Goal: Information Seeking & Learning: Learn about a topic

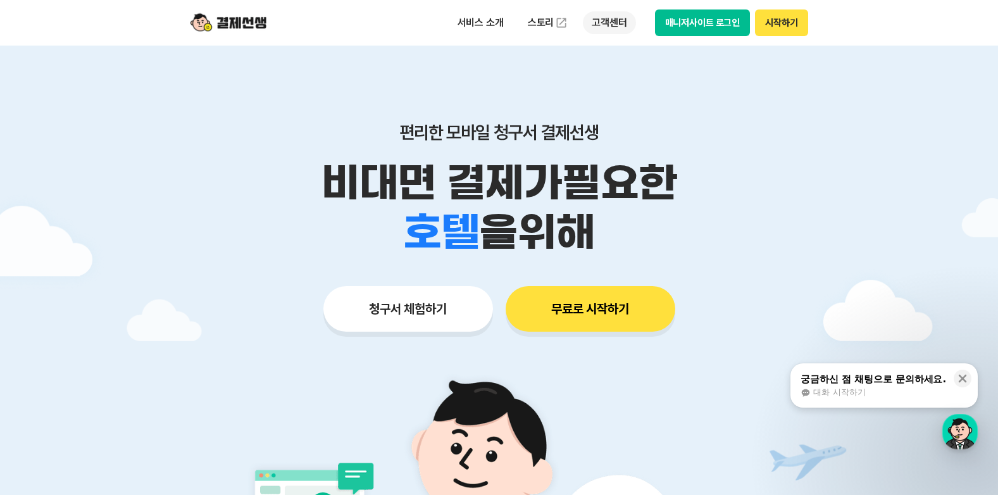
click at [612, 22] on p "고객센터" at bounding box center [609, 22] width 53 height 23
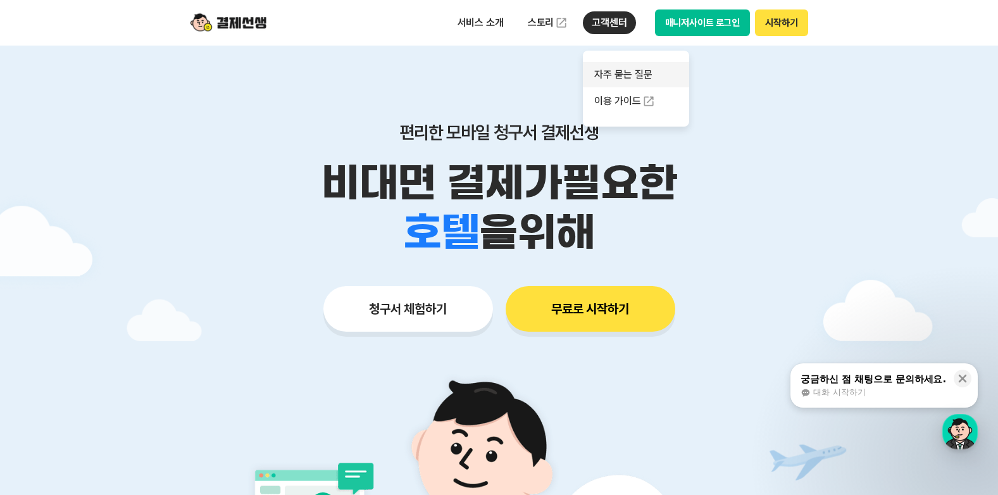
click at [628, 75] on link "자주 묻는 질문" at bounding box center [636, 74] width 106 height 25
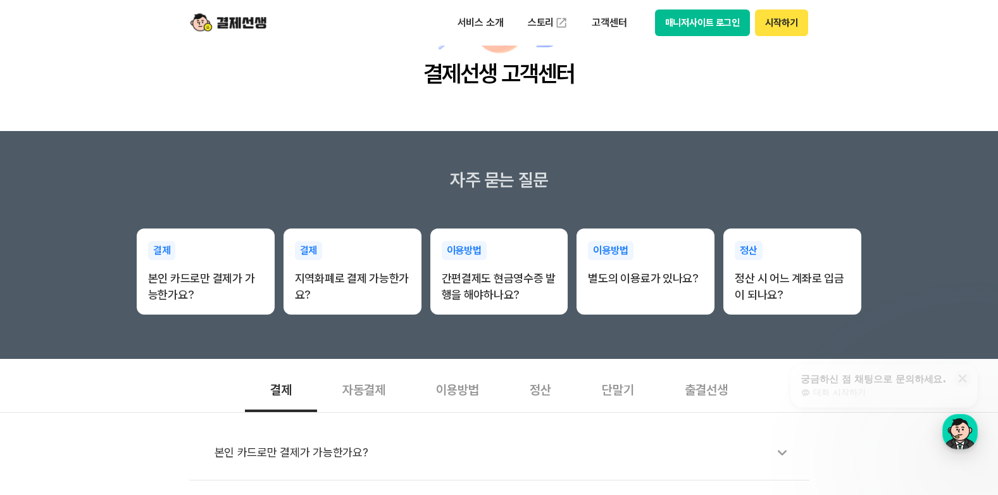
scroll to position [127, 0]
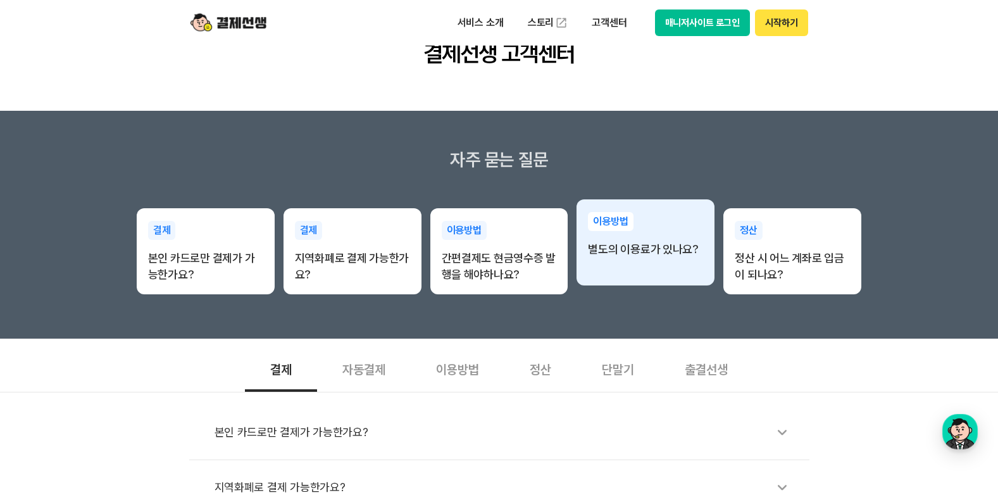
click at [636, 253] on p "별도의 이용료가 있나요?" at bounding box center [645, 249] width 115 height 16
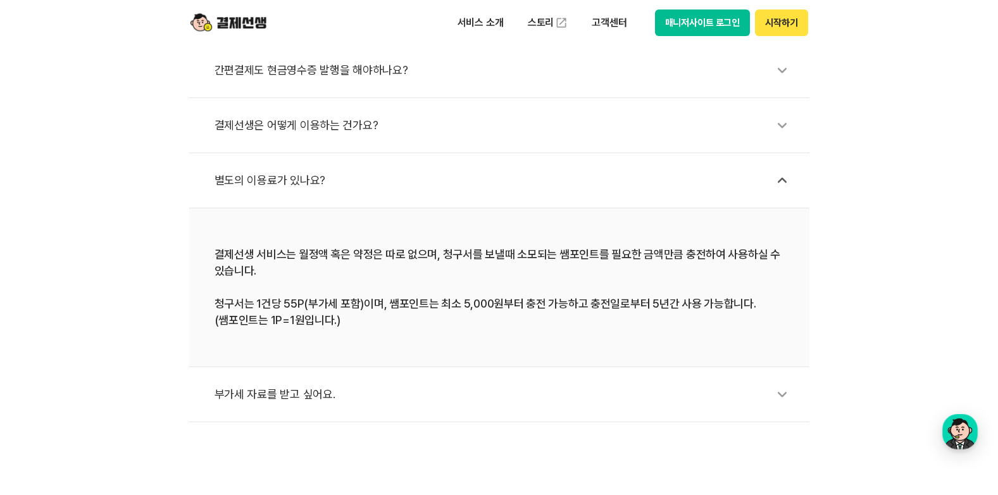
scroll to position [506, 0]
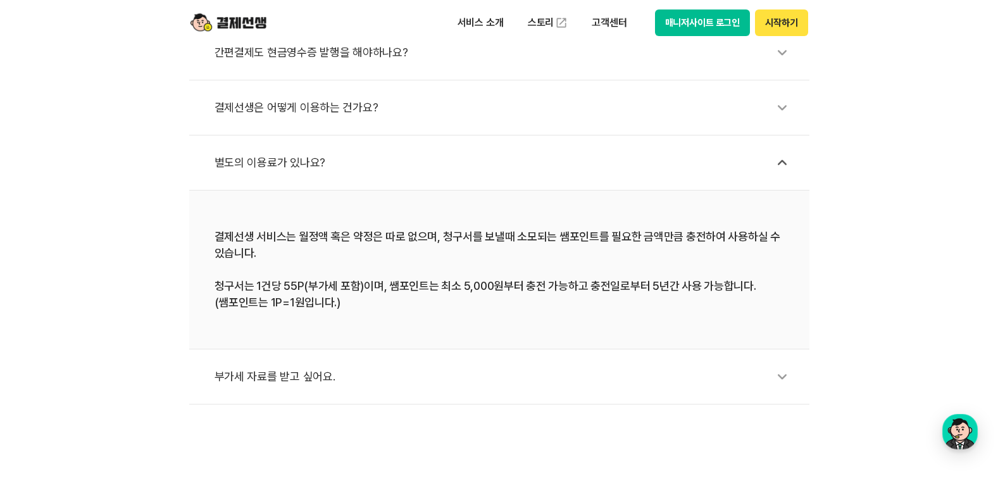
click at [308, 375] on div "부가세 자료를 받고 싶어요." at bounding box center [506, 376] width 582 height 29
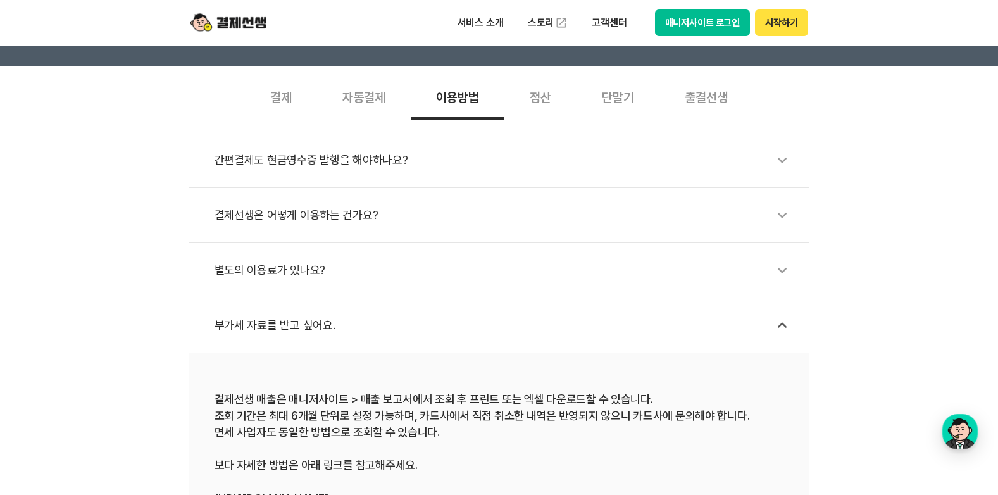
scroll to position [380, 0]
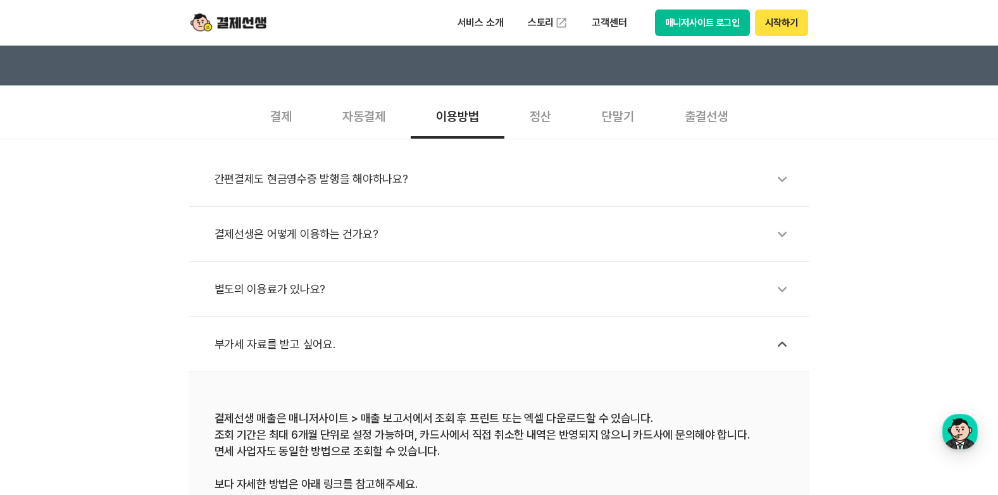
click at [323, 237] on div "결제선생은 어떻게 이용하는 건가요?" at bounding box center [506, 234] width 582 height 29
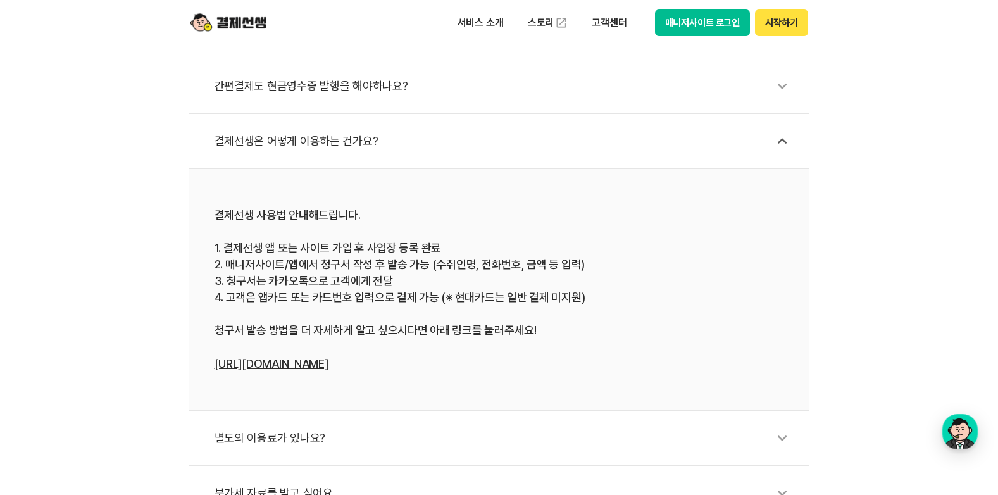
scroll to position [570, 0]
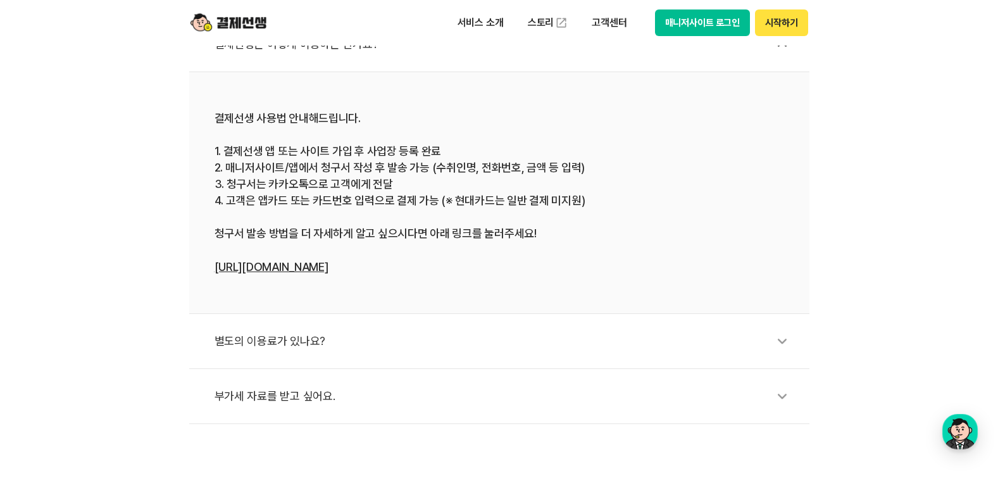
click at [250, 340] on div "별도의 이용료가 있나요?" at bounding box center [506, 341] width 582 height 29
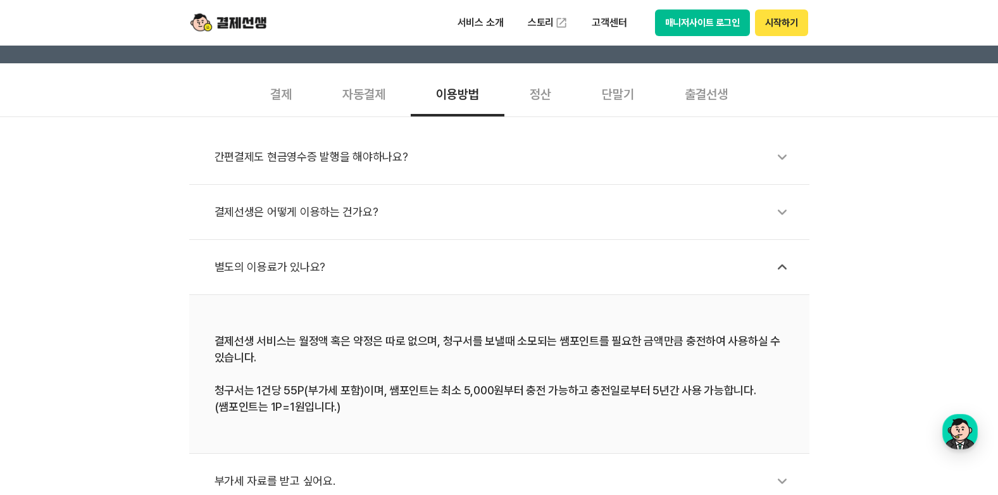
scroll to position [380, 0]
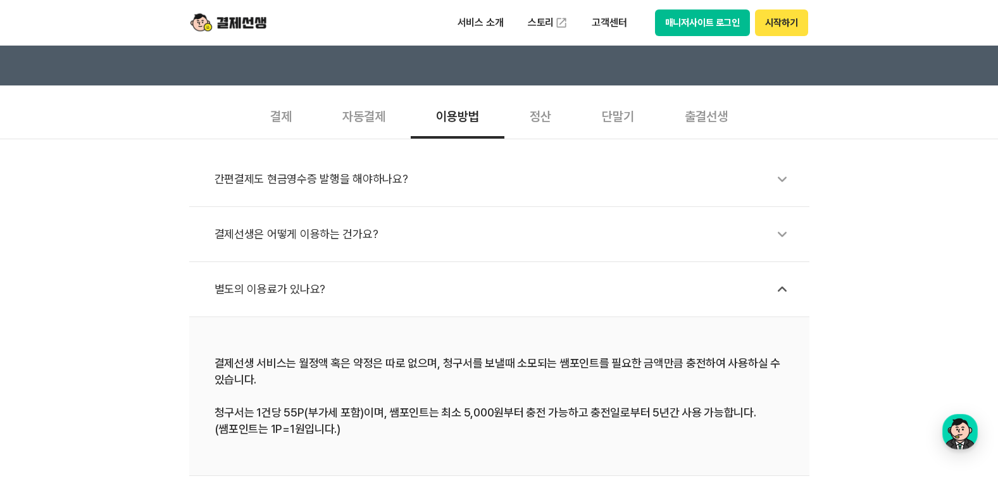
click at [710, 114] on div "출결선생" at bounding box center [706, 115] width 94 height 47
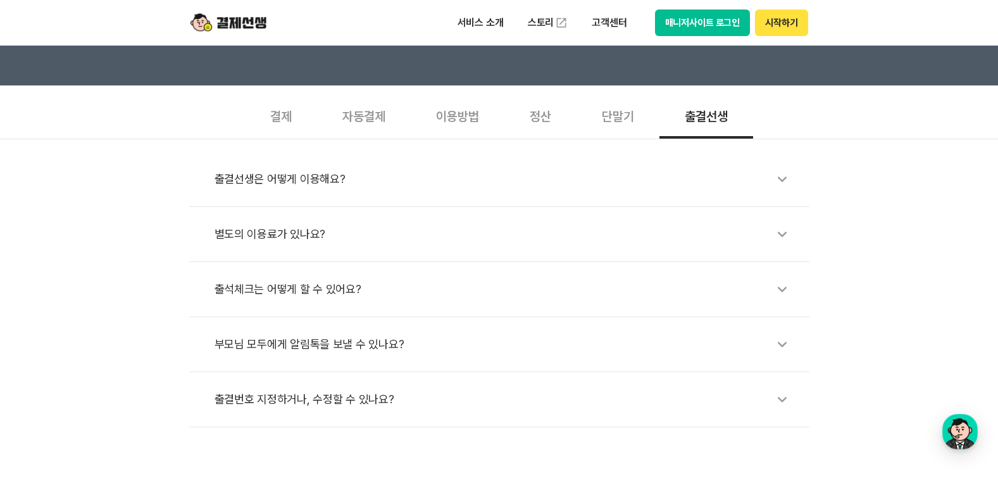
click at [617, 116] on div "단말기" at bounding box center [618, 115] width 83 height 47
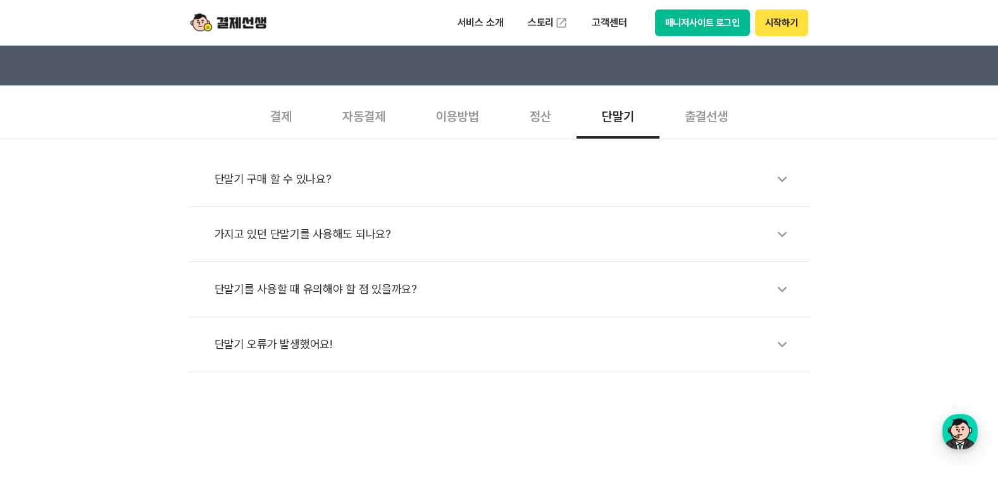
click at [342, 284] on div "단말기를 사용할 때 유의해야 할 점 있을까요?" at bounding box center [506, 289] width 582 height 29
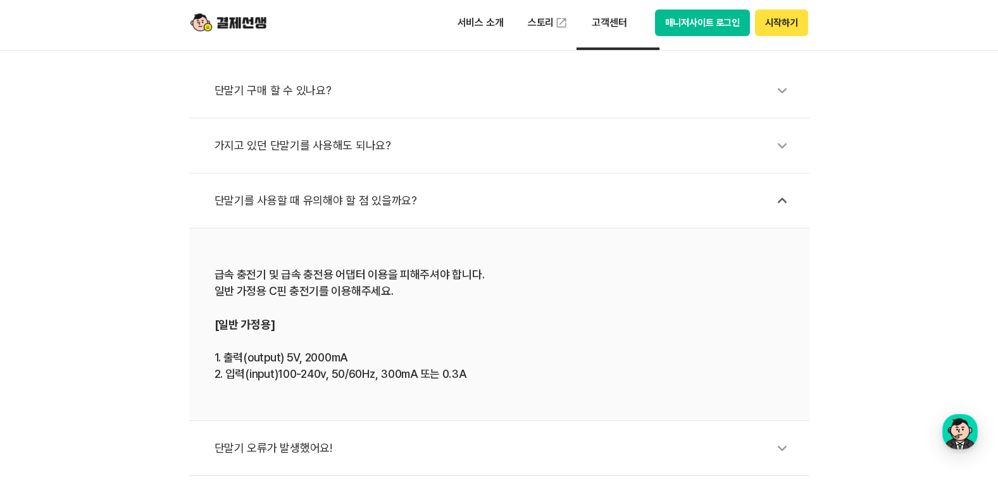
scroll to position [506, 0]
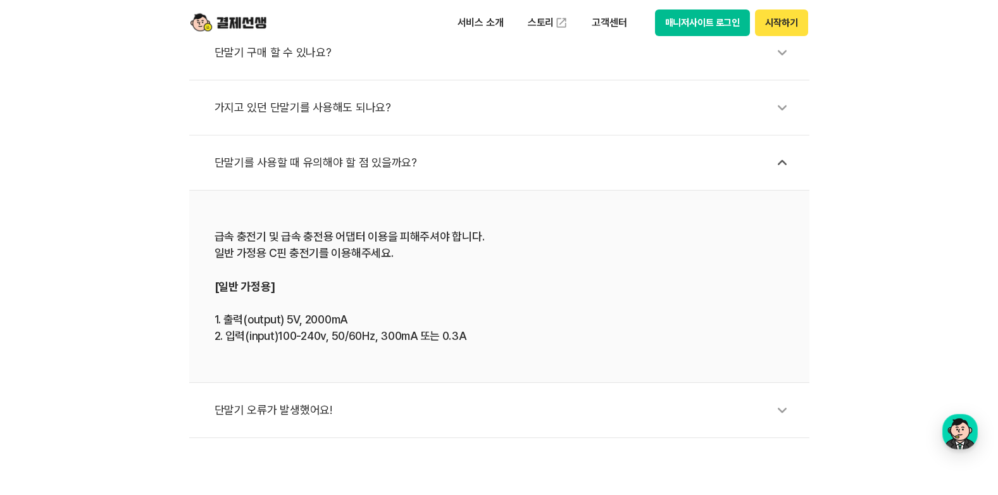
click at [299, 104] on div "가지고 있던 단말기를 사용해도 되나요?" at bounding box center [506, 107] width 582 height 29
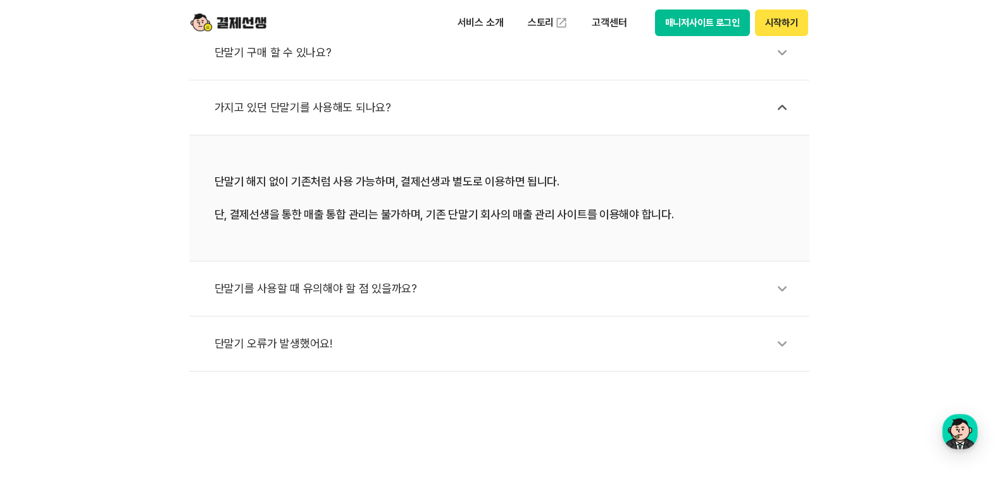
scroll to position [443, 0]
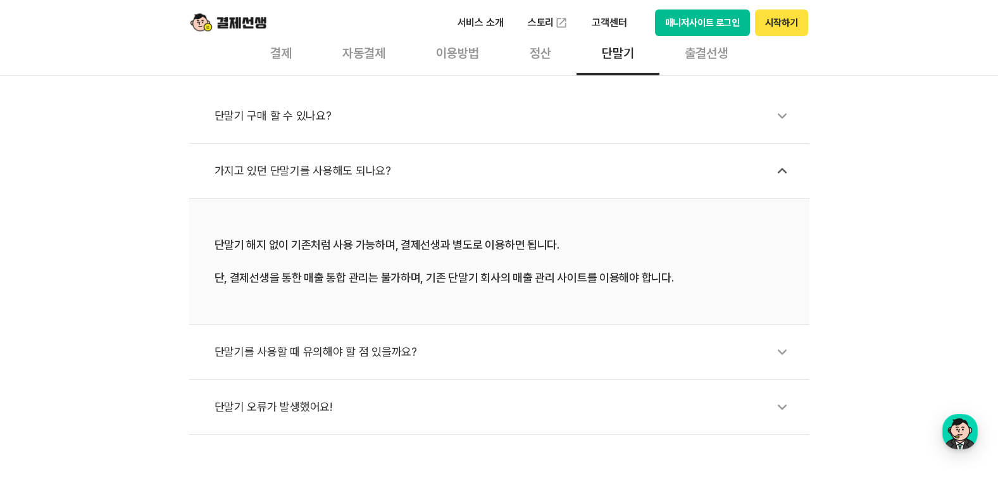
click at [297, 113] on div "단말기 구매 할 수 있나요?" at bounding box center [506, 115] width 582 height 29
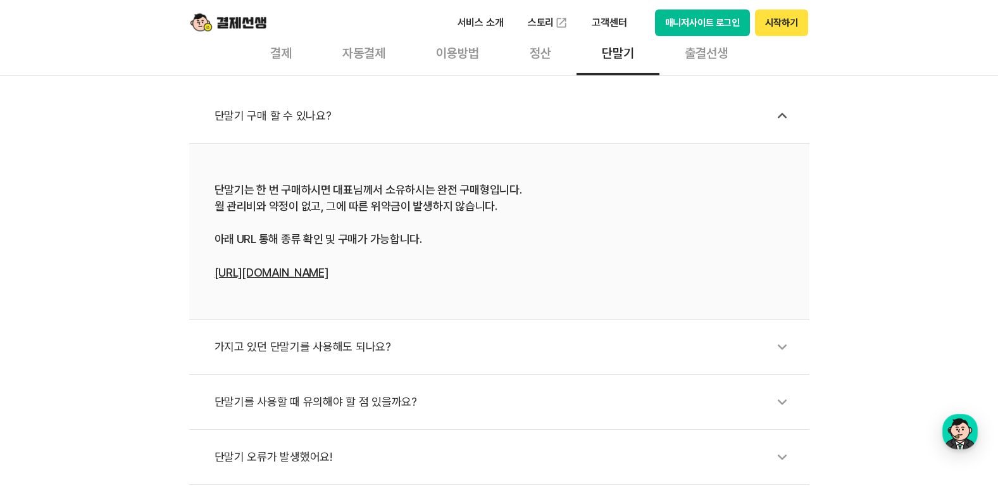
click at [288, 111] on div "단말기 구매 할 수 있나요?" at bounding box center [506, 115] width 582 height 29
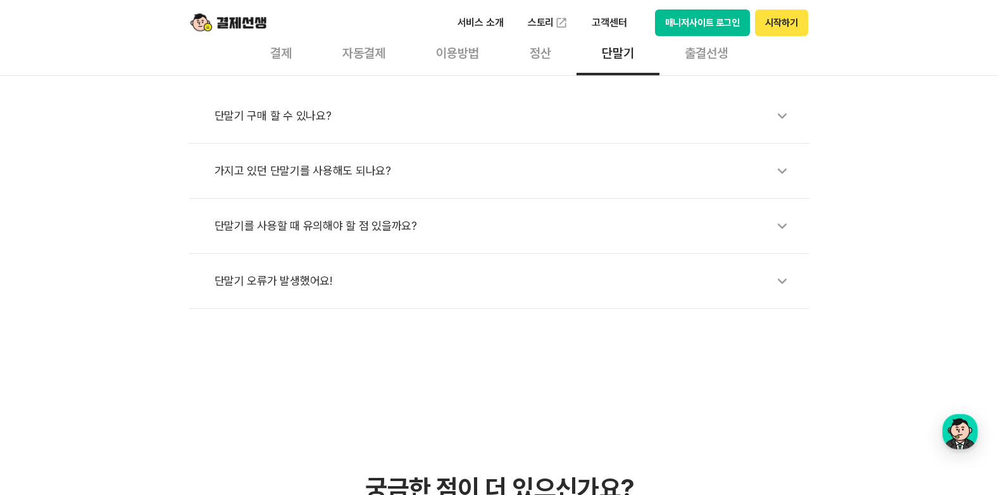
click at [289, 171] on div "가지고 있던 단말기를 사용해도 되나요?" at bounding box center [506, 170] width 582 height 29
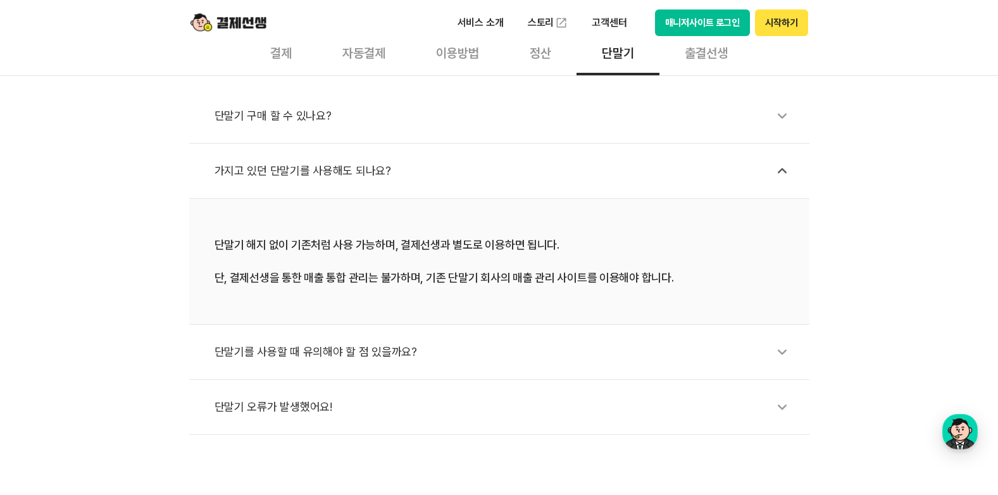
click at [538, 56] on div "정산" at bounding box center [540, 51] width 72 height 47
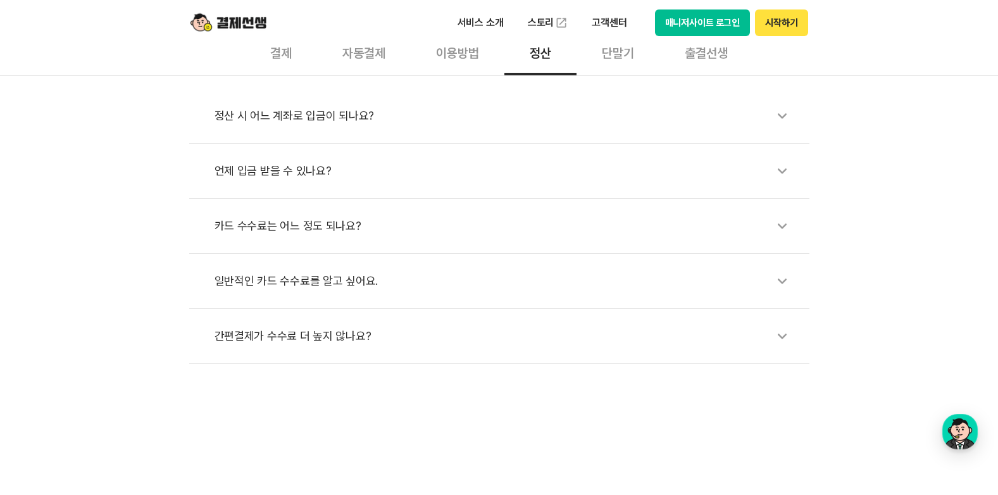
click at [335, 117] on div "정산 시 어느 계좌로 입금이 되나요?" at bounding box center [506, 115] width 582 height 29
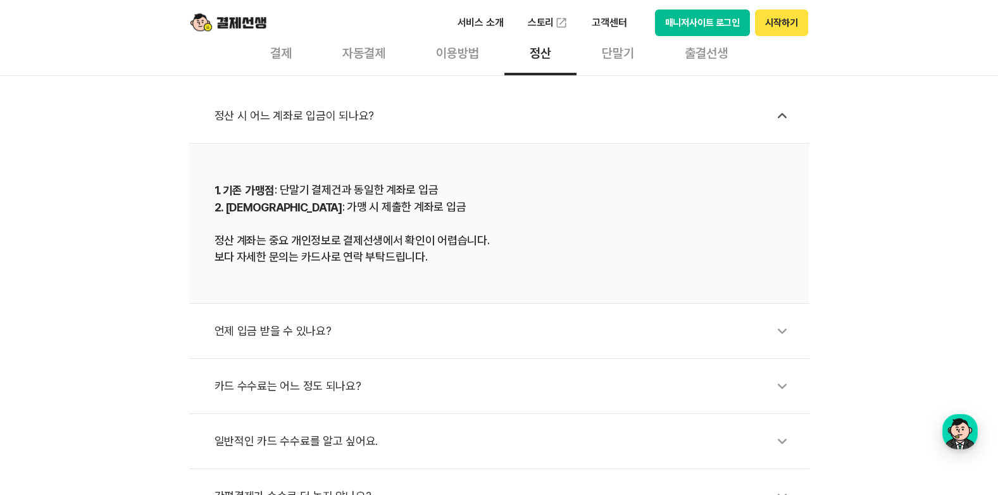
click at [335, 117] on div "정산 시 어느 계좌로 입금이 되나요?" at bounding box center [506, 115] width 582 height 29
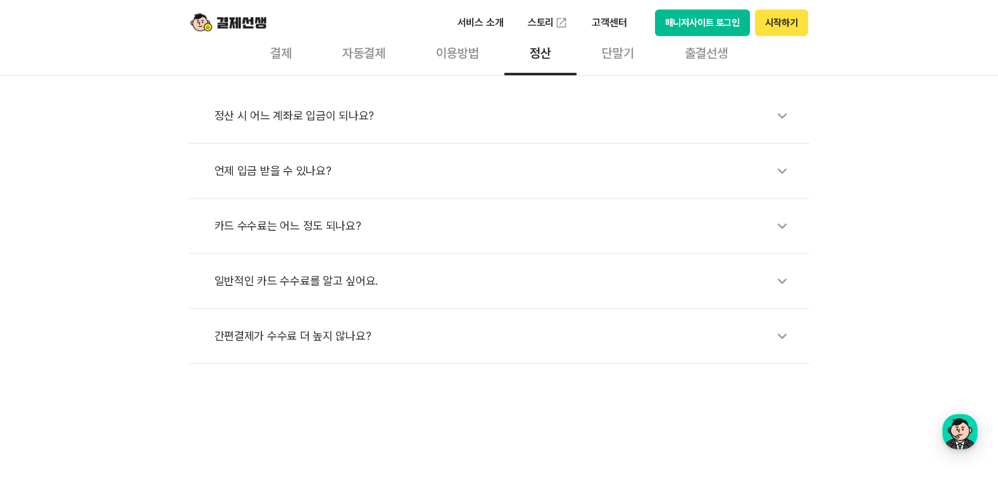
click at [291, 173] on div "언제 입금 받을 수 있나요?" at bounding box center [506, 170] width 582 height 29
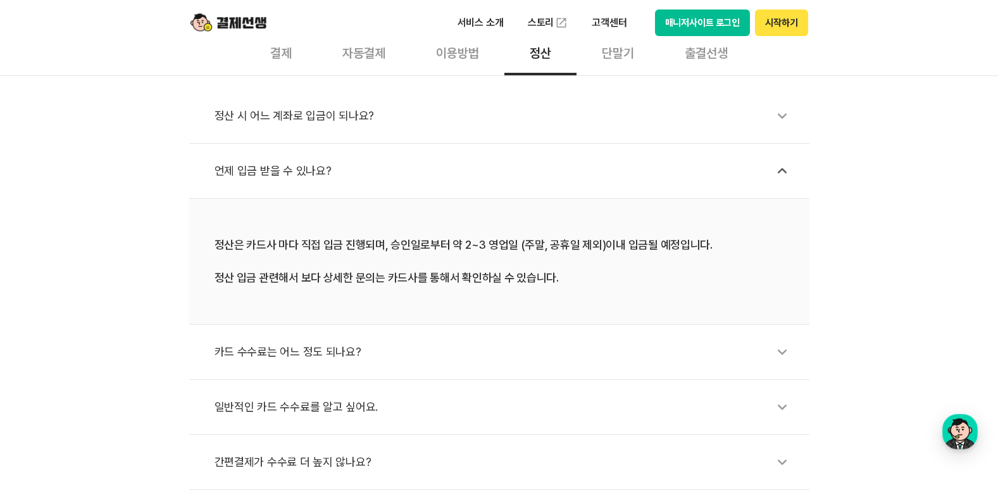
click at [291, 172] on div "언제 입금 받을 수 있나요?" at bounding box center [506, 170] width 582 height 29
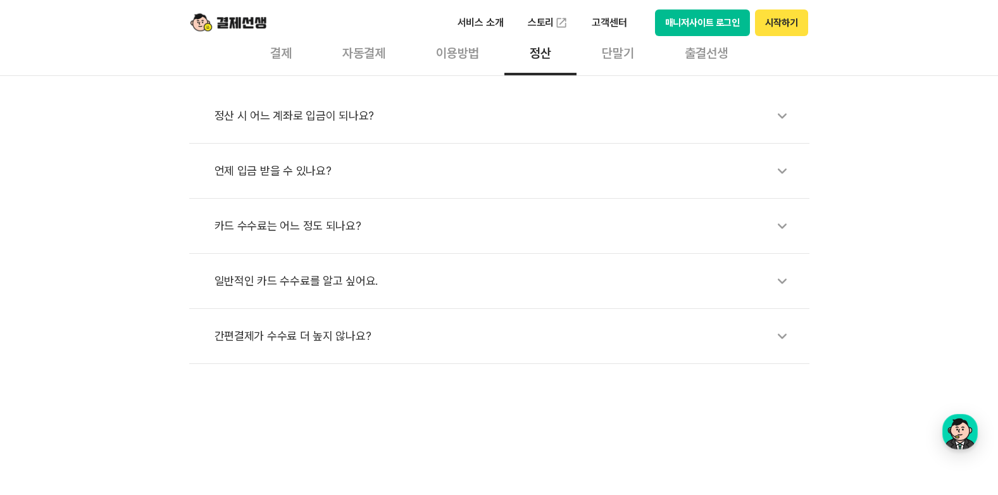
click at [287, 228] on div "카드 수수료는 어느 정도 되나요?" at bounding box center [506, 225] width 582 height 29
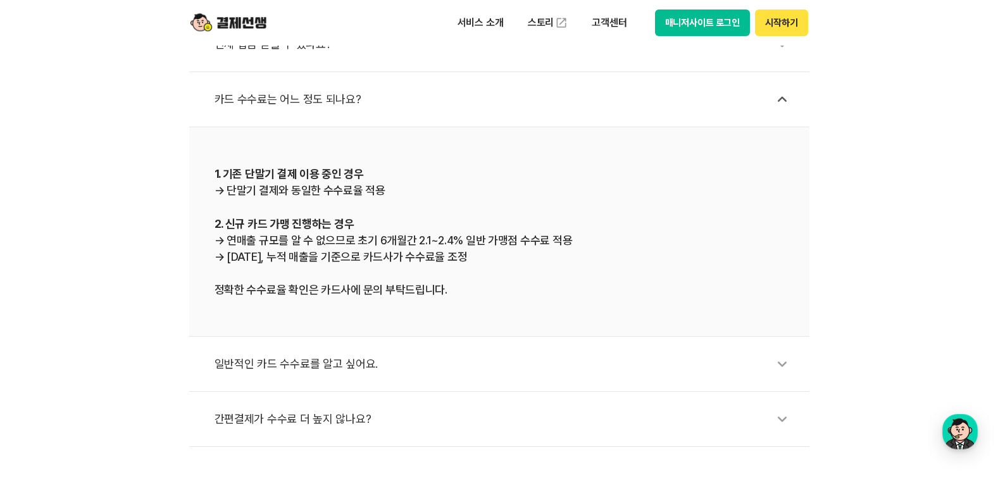
scroll to position [633, 0]
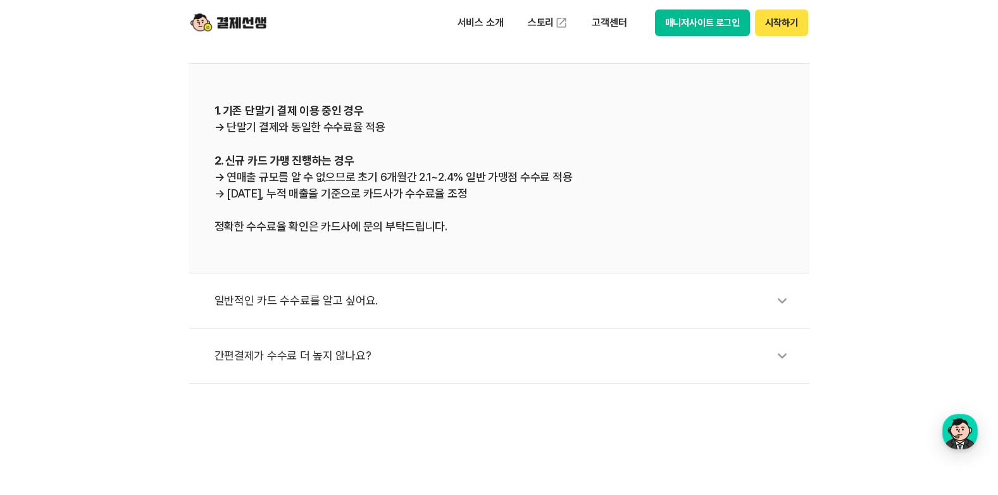
click at [268, 303] on div "일반적인 카드 수수료를 알고 싶어요." at bounding box center [506, 300] width 582 height 29
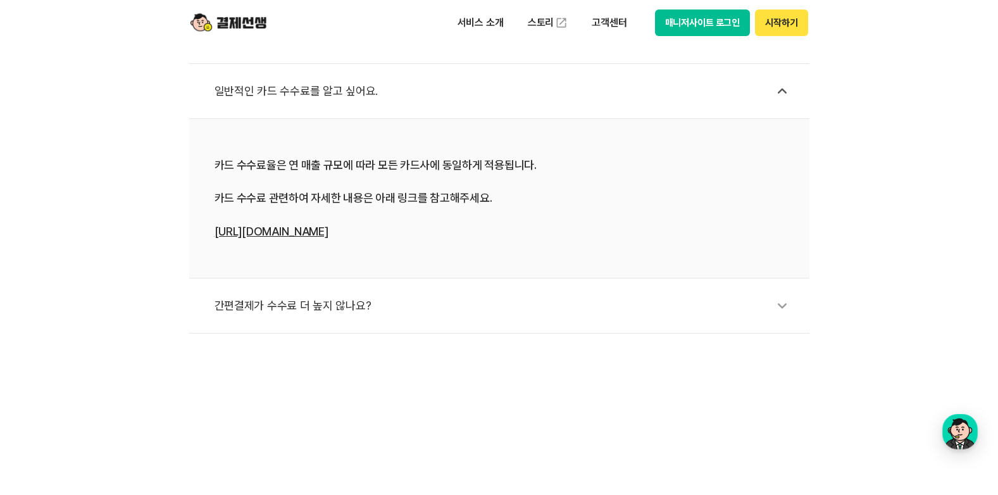
click at [270, 304] on div "간편결제가 수수료 더 높지 않나요?" at bounding box center [506, 305] width 582 height 29
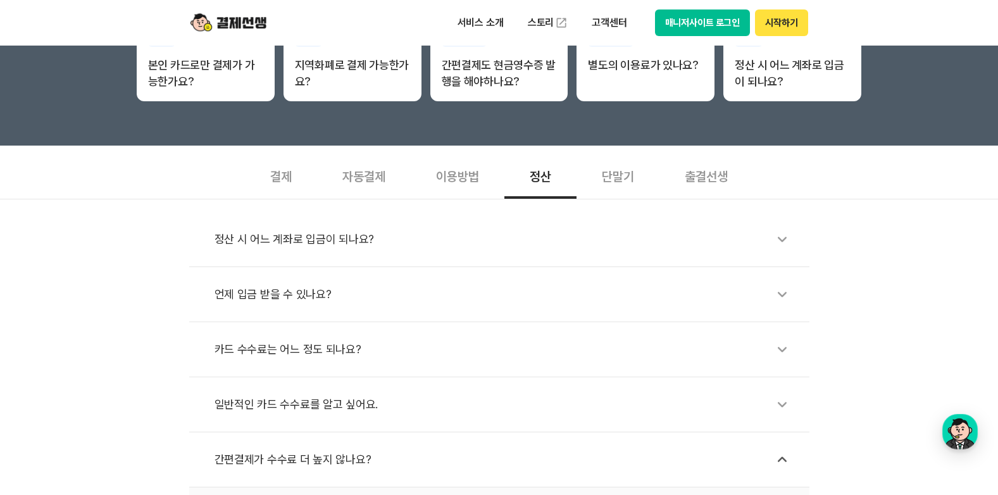
scroll to position [316, 0]
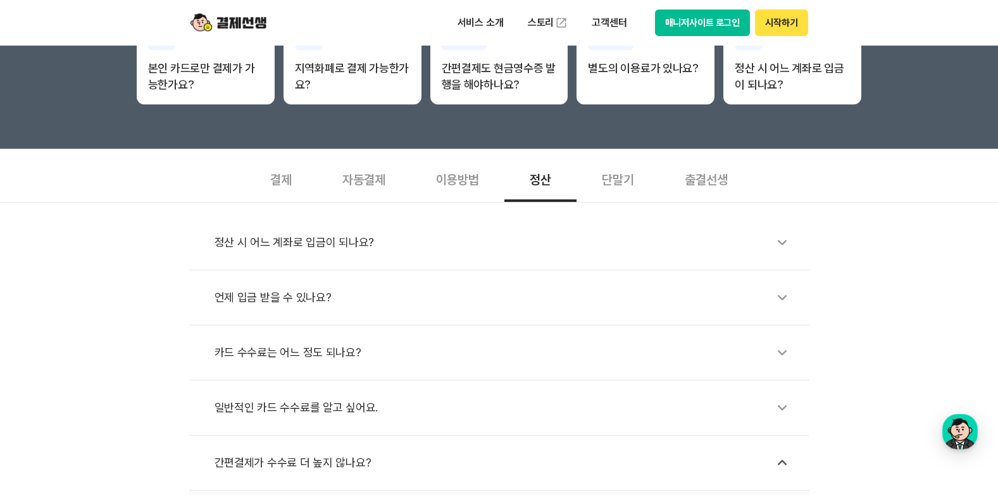
click at [463, 178] on div "이용방법" at bounding box center [458, 178] width 94 height 47
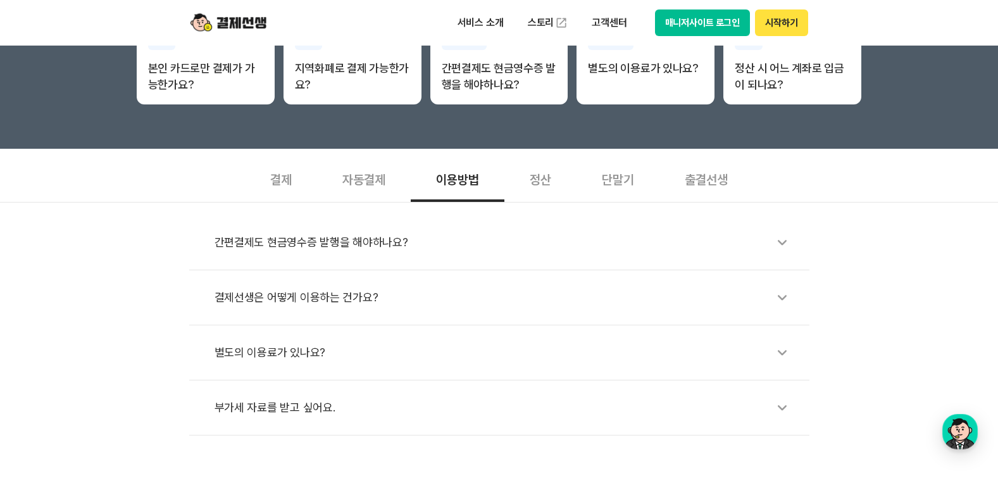
click at [349, 242] on div "간편결제도 현금영수증 발행을 해야하나요?" at bounding box center [506, 242] width 582 height 29
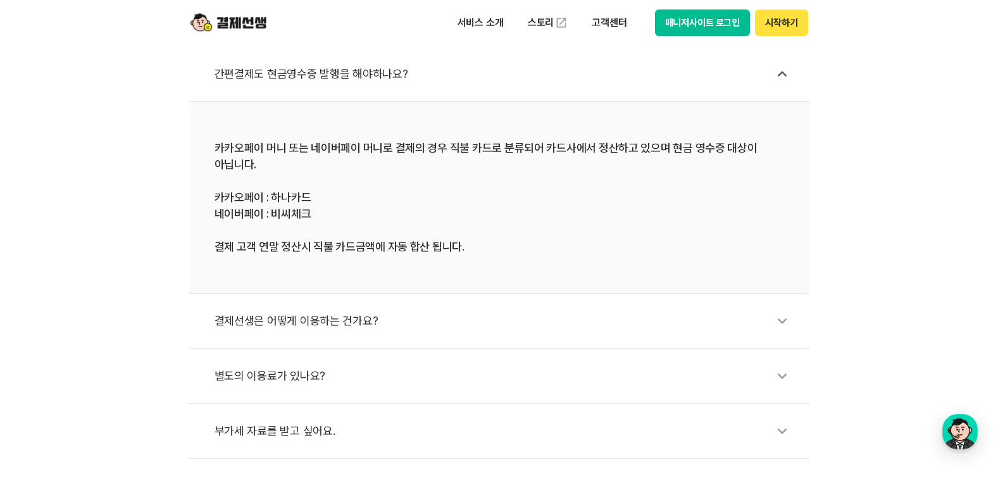
scroll to position [506, 0]
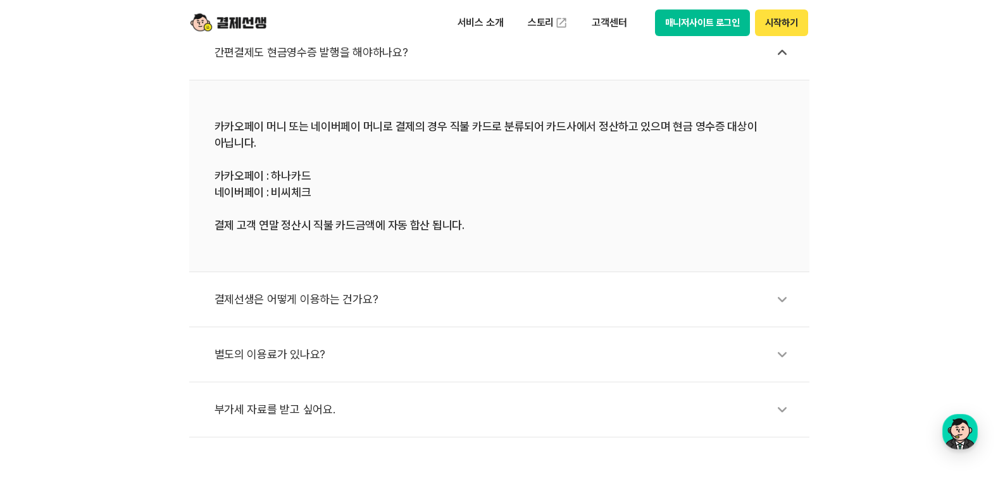
click at [266, 300] on div "결제선생은 어떻게 이용하는 건가요?" at bounding box center [506, 299] width 582 height 29
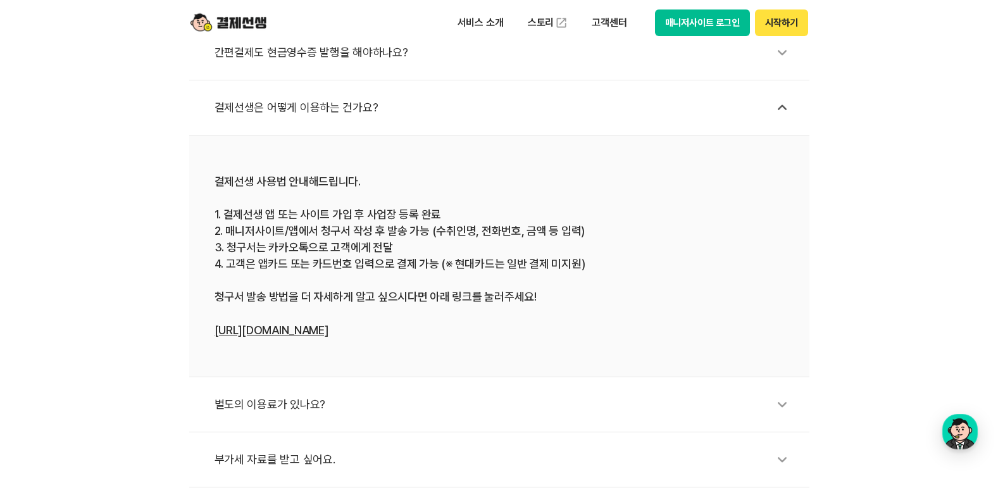
click at [240, 402] on div "별도의 이용료가 있나요?" at bounding box center [506, 404] width 582 height 29
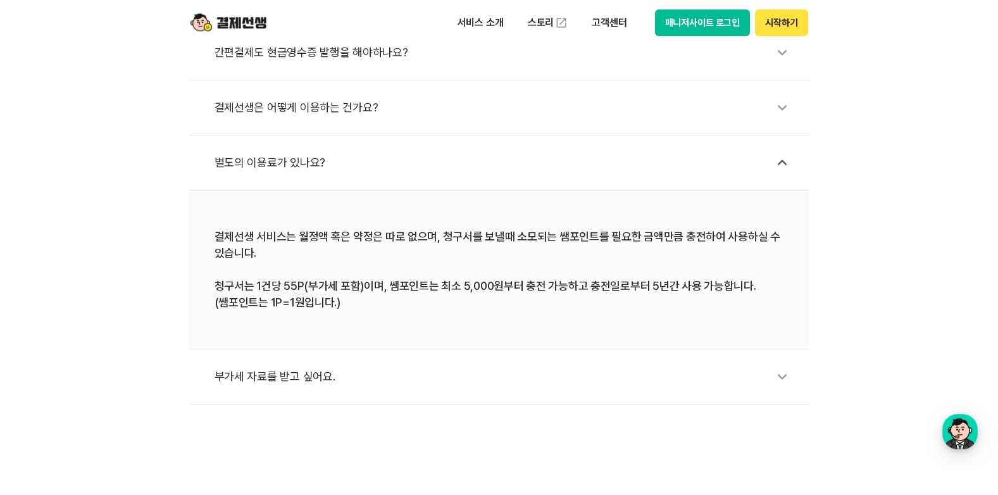
click at [272, 158] on div "별도의 이용료가 있나요?" at bounding box center [506, 162] width 582 height 29
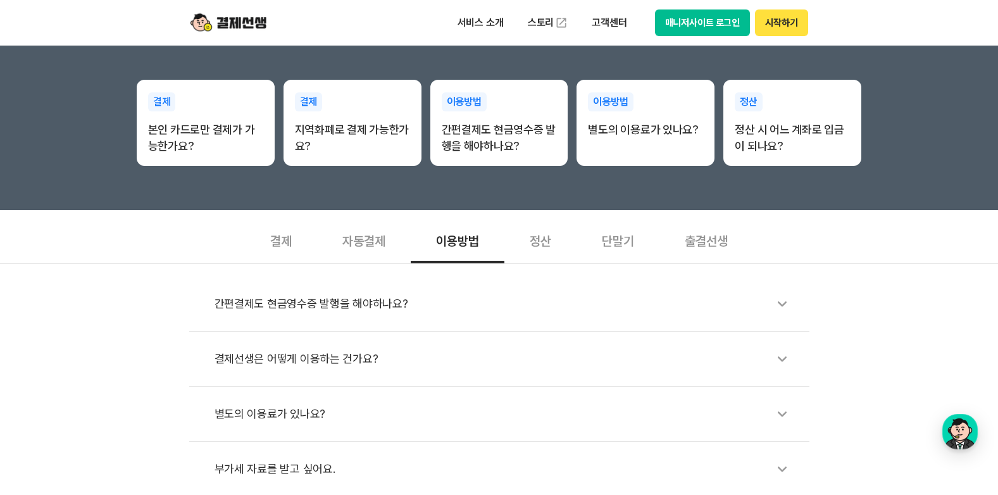
scroll to position [253, 0]
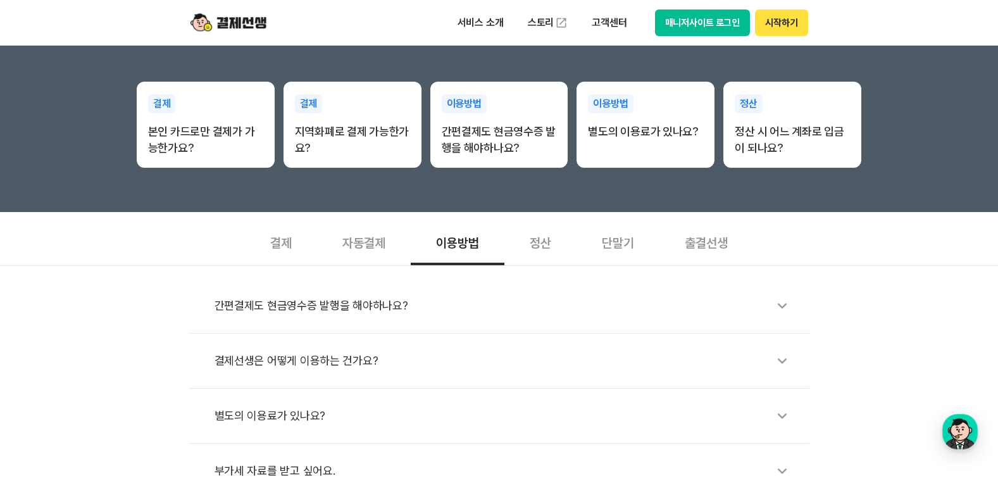
click at [359, 241] on div "자동결제" at bounding box center [364, 241] width 94 height 47
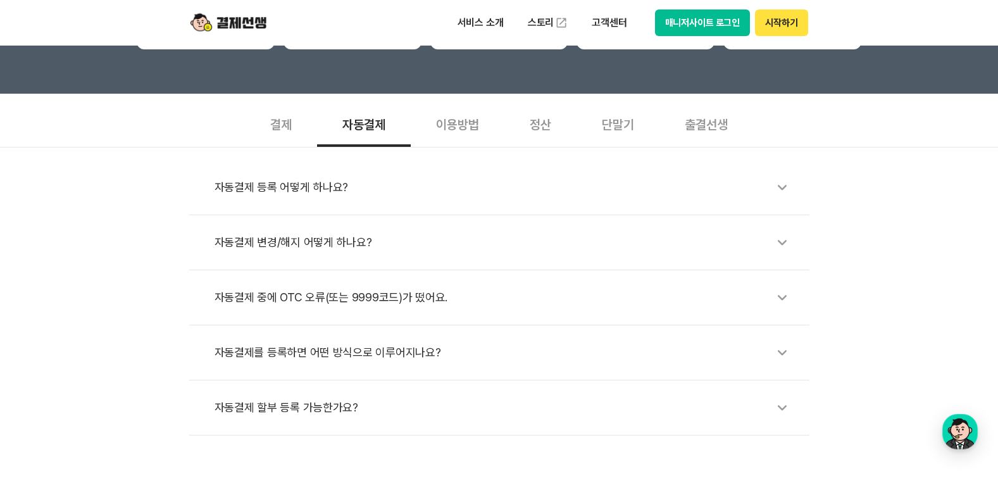
scroll to position [380, 0]
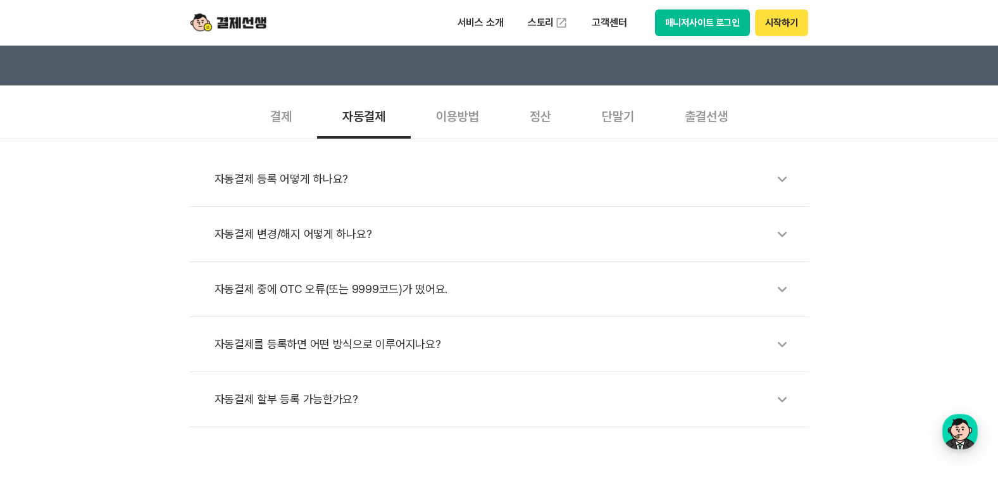
click at [278, 180] on div "자동결제 등록 어떻게 하나요?" at bounding box center [506, 179] width 582 height 29
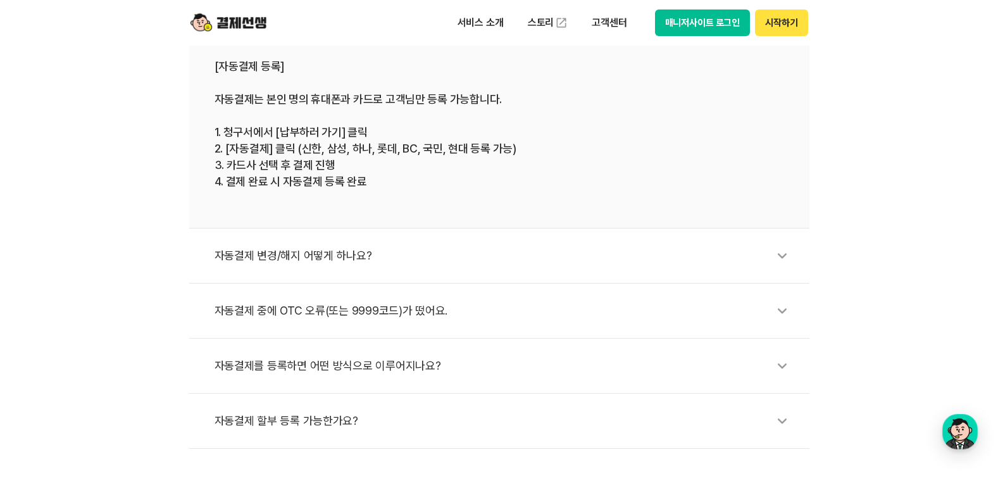
scroll to position [570, 0]
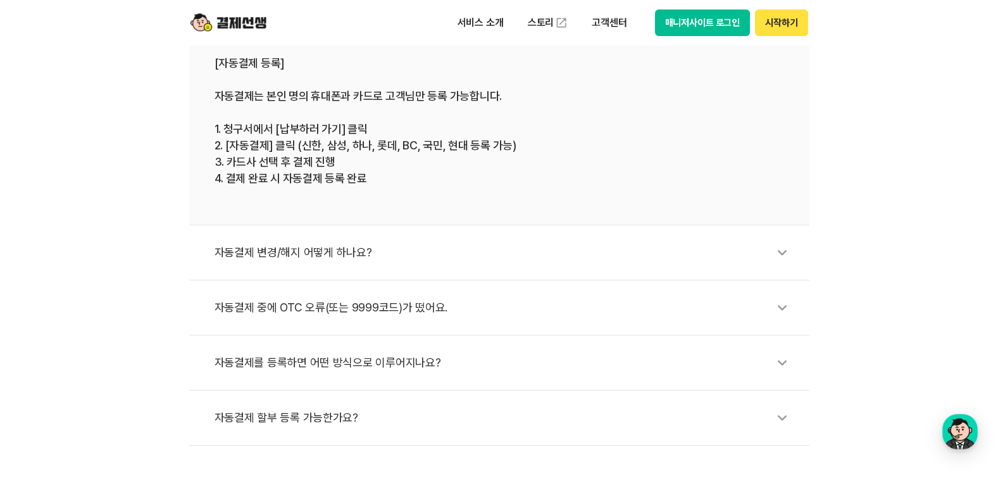
click at [253, 251] on div "자동결제 변경/해지 어떻게 하나요?" at bounding box center [506, 252] width 582 height 29
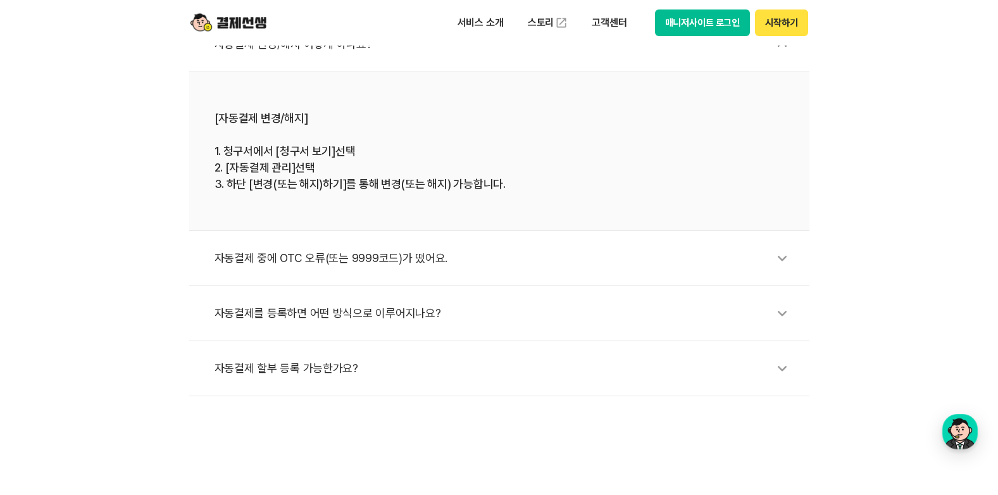
click at [231, 259] on div "자동결제 중에 OTC 오류(또는 9999코드)가 떴어요." at bounding box center [506, 258] width 582 height 29
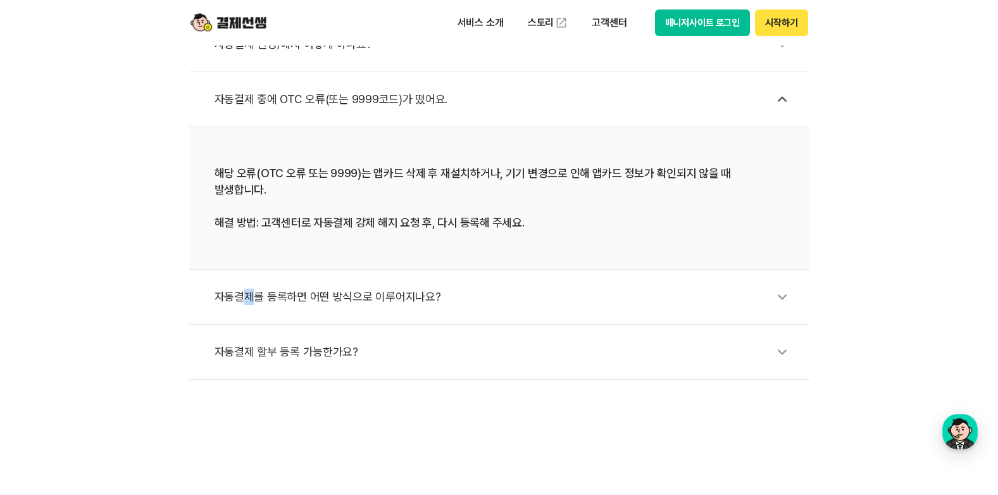
click at [249, 282] on div "자동결제를 등록하면 어떤 방식으로 이루어지나요?" at bounding box center [506, 296] width 582 height 29
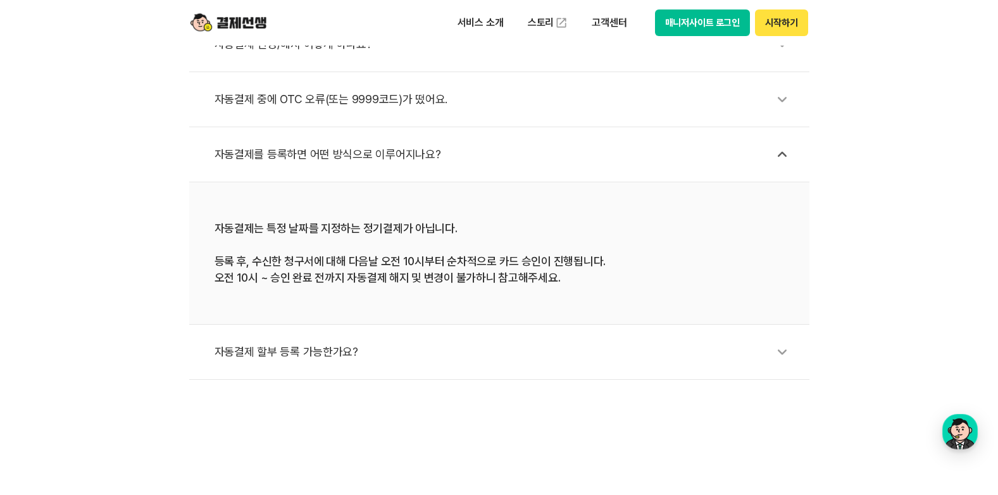
drag, startPoint x: 249, startPoint y: 280, endPoint x: 154, endPoint y: 293, distance: 95.8
click at [154, 293] on div "자동결제 등록 어떻게 하나요? 자동결제 변경/해지 어떻게 하나요? 자동결제 중에 OTC 오류(또는 9999코드)가 떴어요. 자동결제를 등록하면…" at bounding box center [499, 164] width 998 height 431
click at [258, 349] on div "자동결제 할부 등록 가능한가요?" at bounding box center [506, 351] width 582 height 29
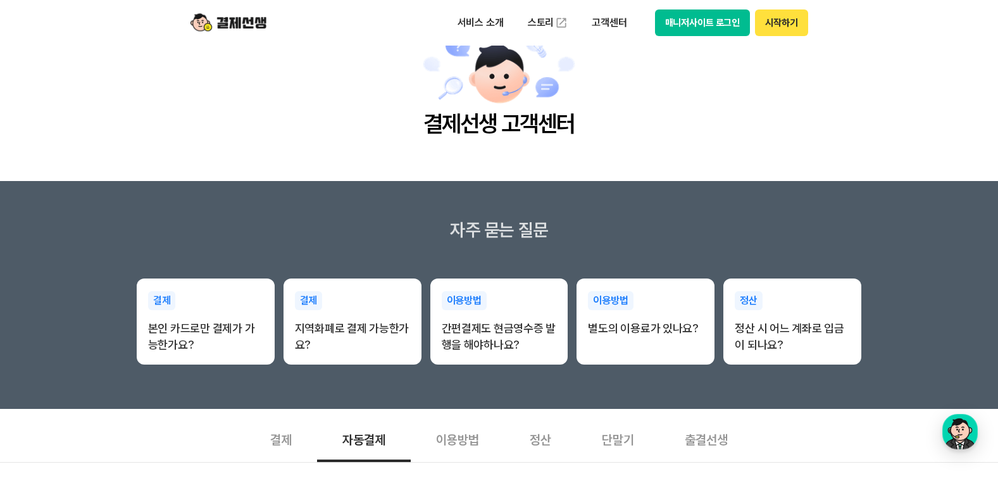
scroll to position [0, 0]
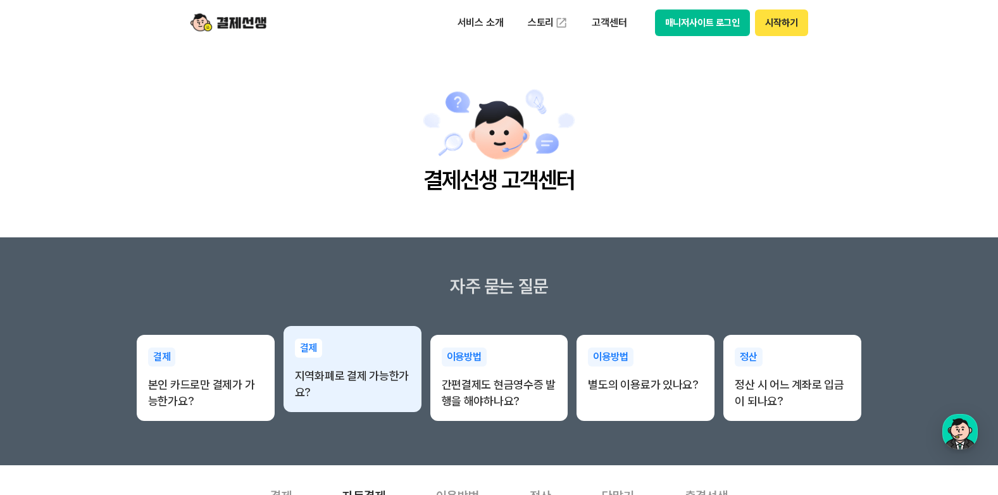
click at [339, 378] on p "지역화폐로 결제 가능한가요?" at bounding box center [352, 384] width 115 height 33
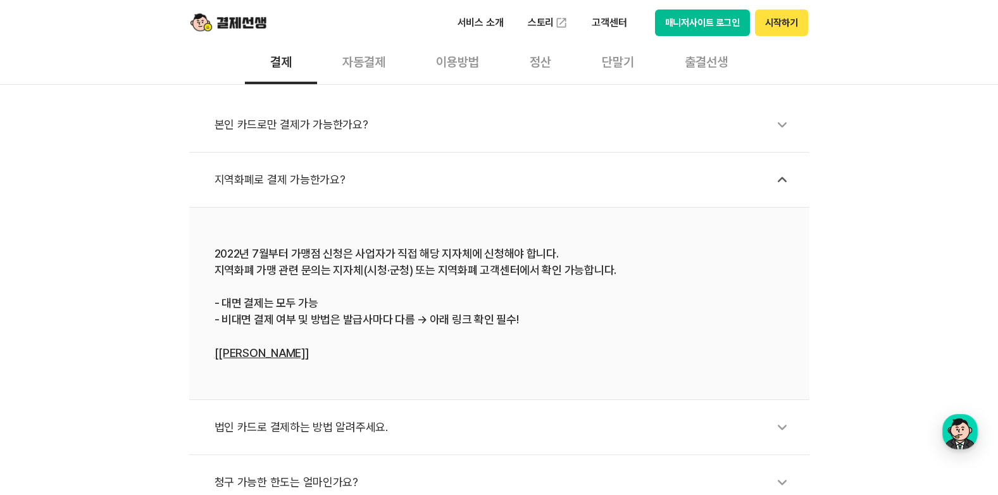
scroll to position [443, 0]
